Goal: Task Accomplishment & Management: Manage account settings

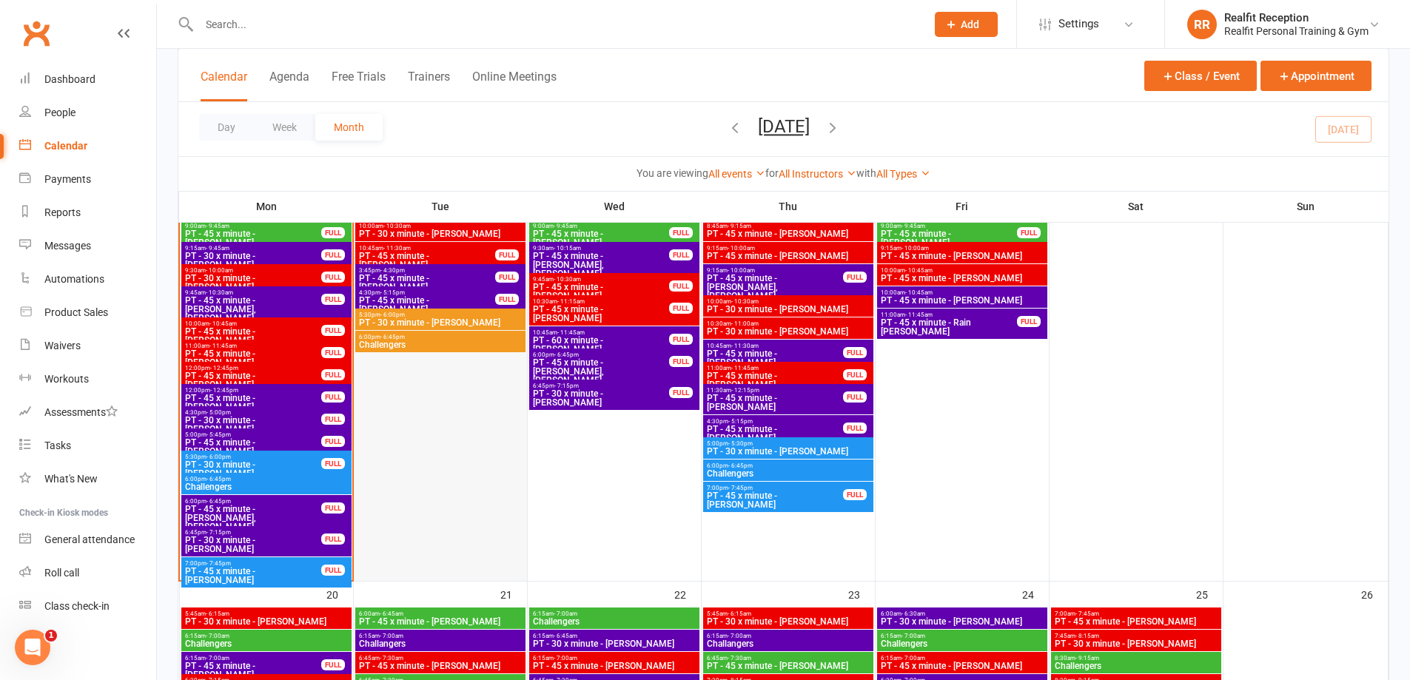
scroll to position [1481, 0]
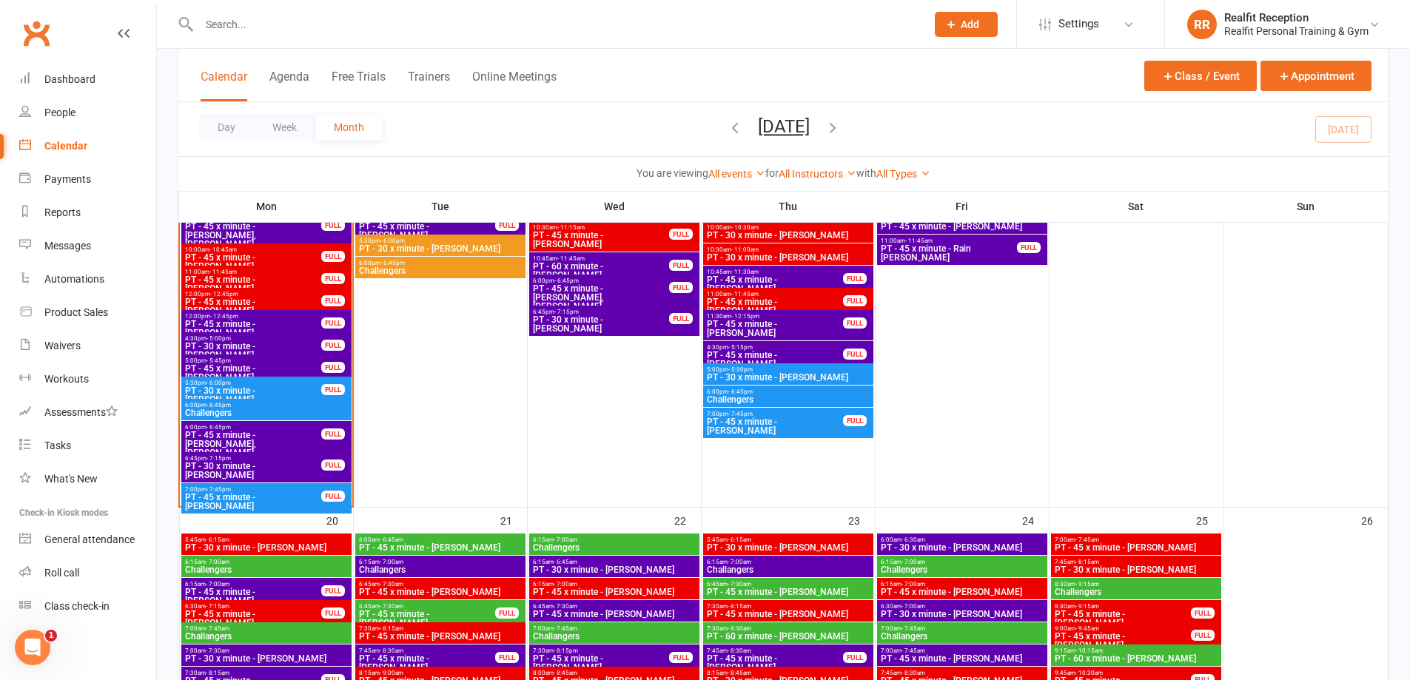
click at [275, 432] on span "PT - 45 x minute - [PERSON_NAME], [PERSON_NAME]" at bounding box center [253, 444] width 138 height 27
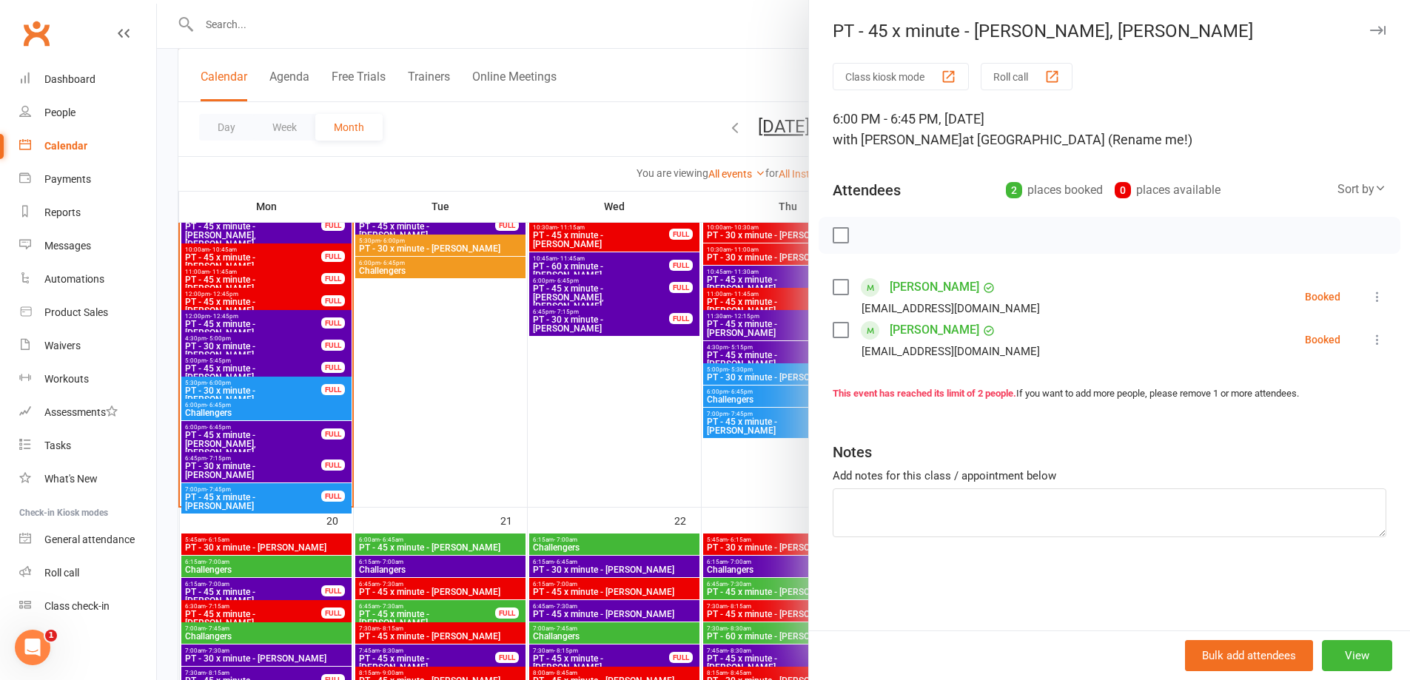
click at [833, 286] on label at bounding box center [840, 287] width 15 height 15
click at [834, 338] on label at bounding box center [840, 330] width 15 height 15
click at [874, 236] on icon "button" at bounding box center [875, 235] width 2 height 2
click at [500, 386] on div at bounding box center [783, 340] width 1253 height 680
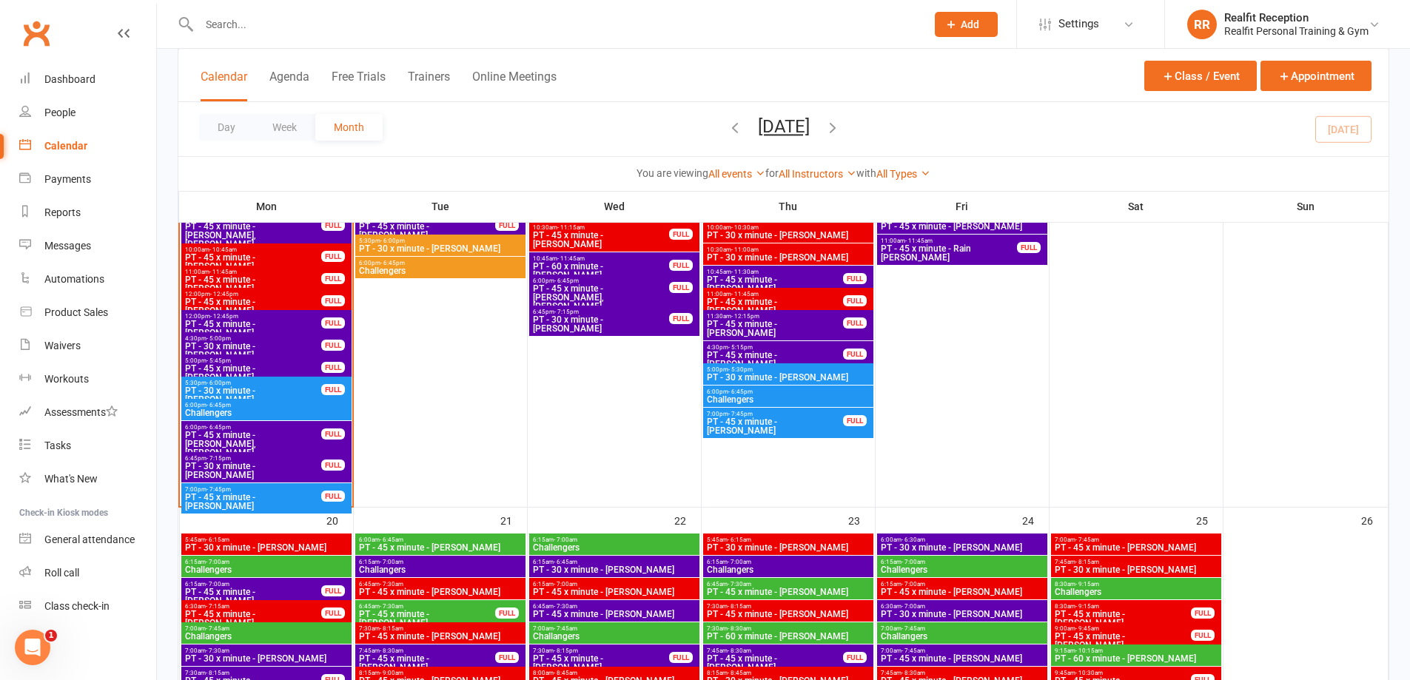
click at [272, 472] on span "PT - 30 x minute - [PERSON_NAME]" at bounding box center [253, 471] width 138 height 18
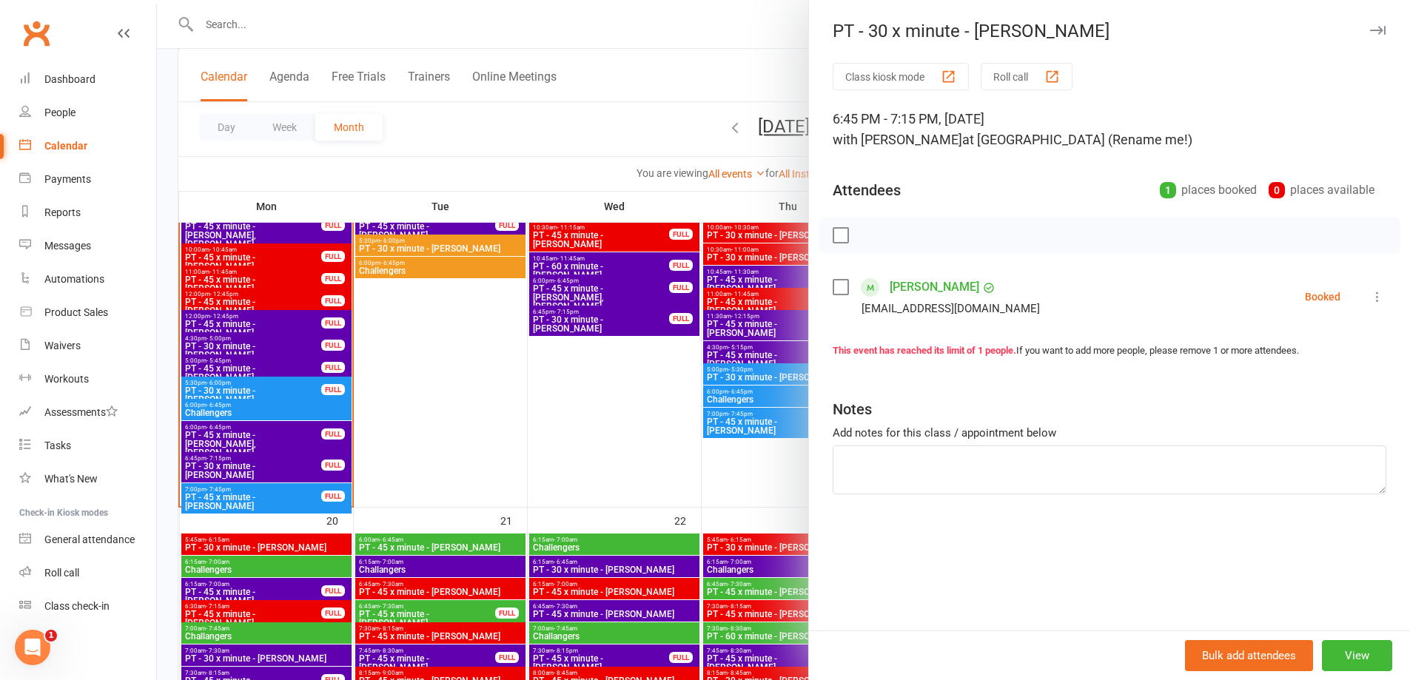
click at [833, 289] on label at bounding box center [840, 287] width 15 height 15
click at [903, 240] on icon "button" at bounding box center [905, 235] width 13 height 13
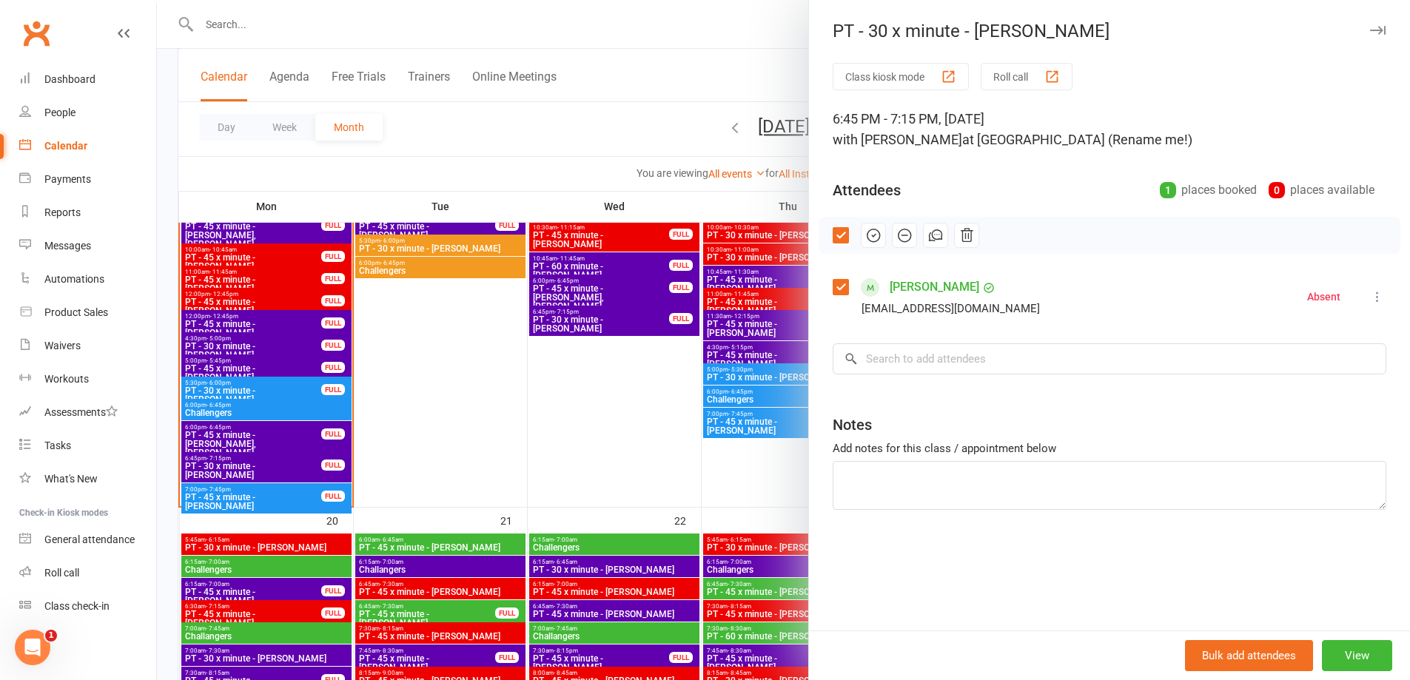
click at [548, 465] on div at bounding box center [783, 340] width 1253 height 680
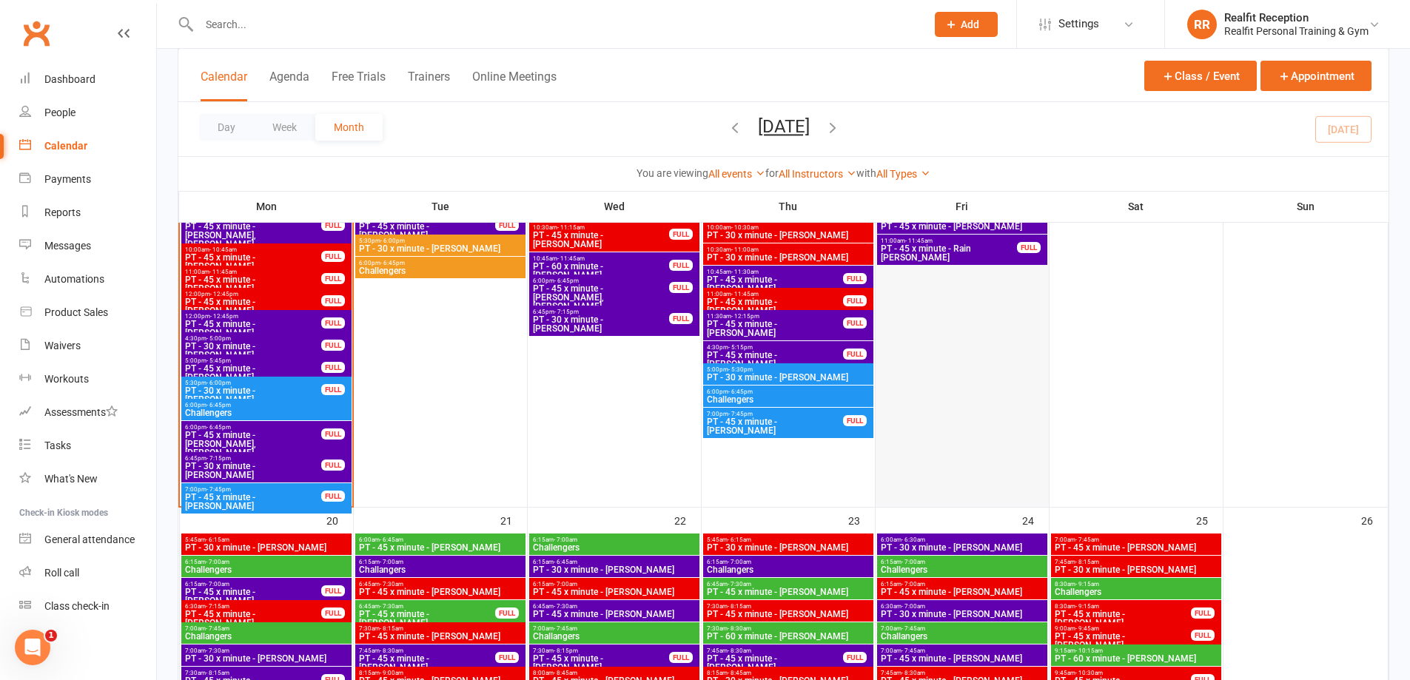
click at [1018, 369] on div at bounding box center [962, 215] width 170 height 582
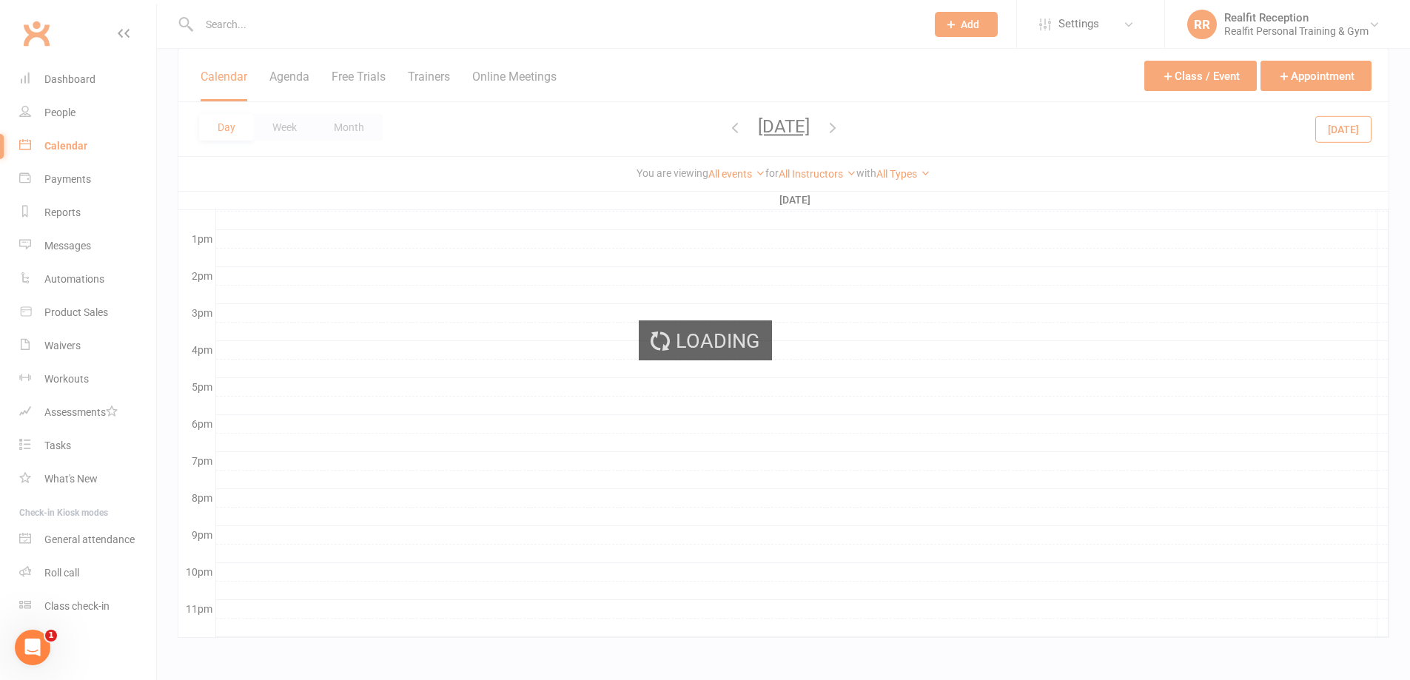
scroll to position [0, 0]
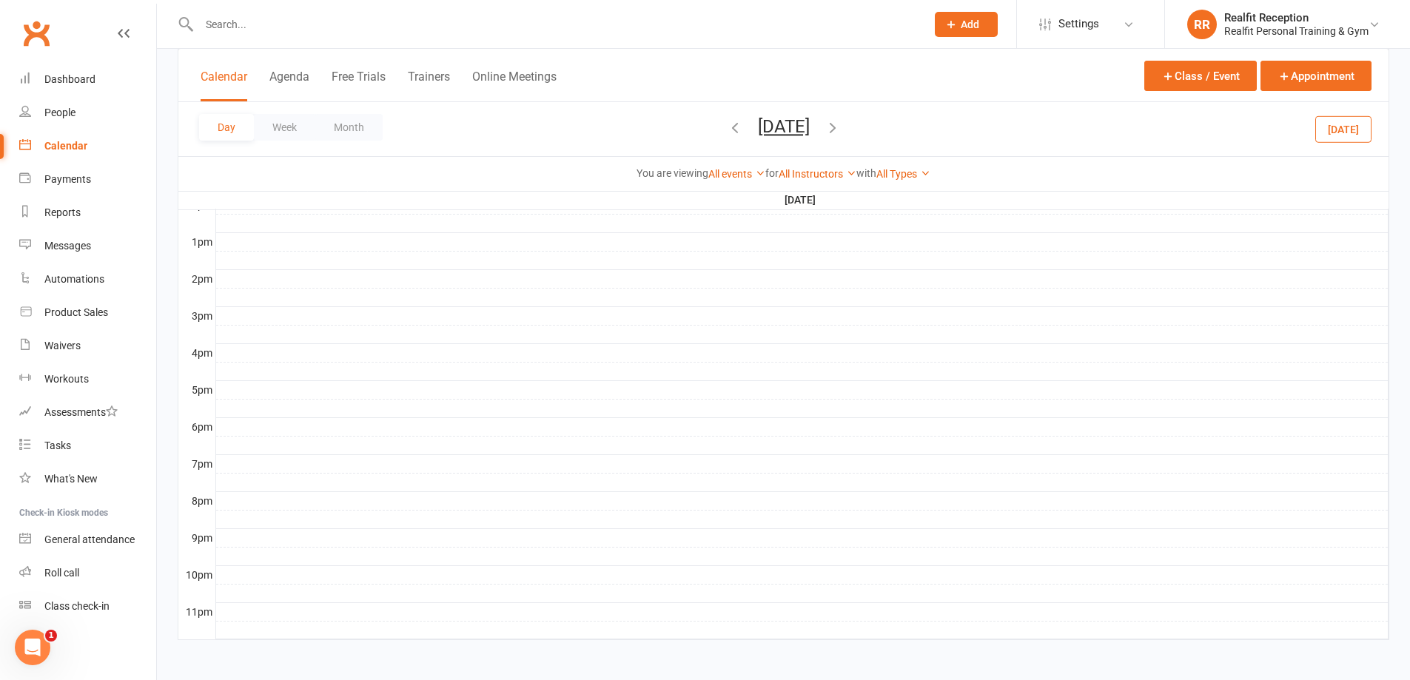
click at [59, 144] on div "Calendar" at bounding box center [65, 146] width 43 height 12
click at [338, 130] on button "Month" at bounding box center [348, 127] width 67 height 27
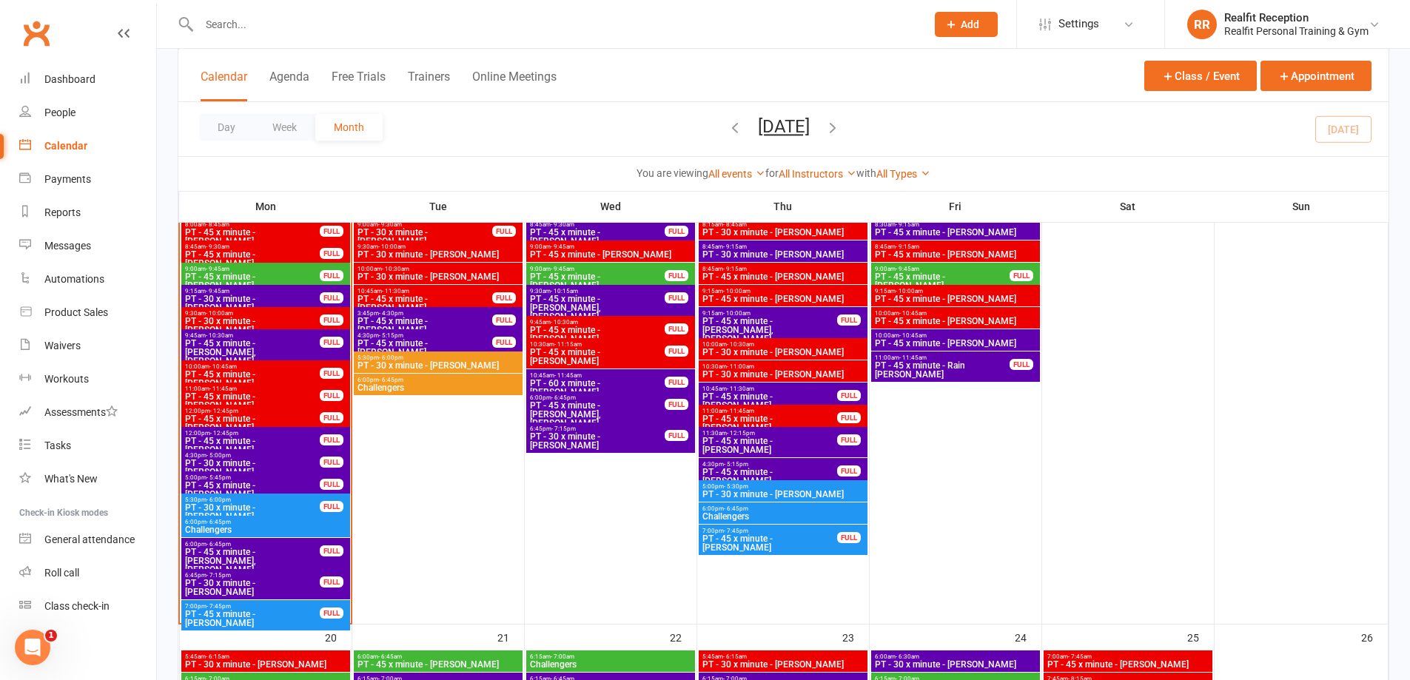
scroll to position [1438, 0]
